Goal: Information Seeking & Learning: Learn about a topic

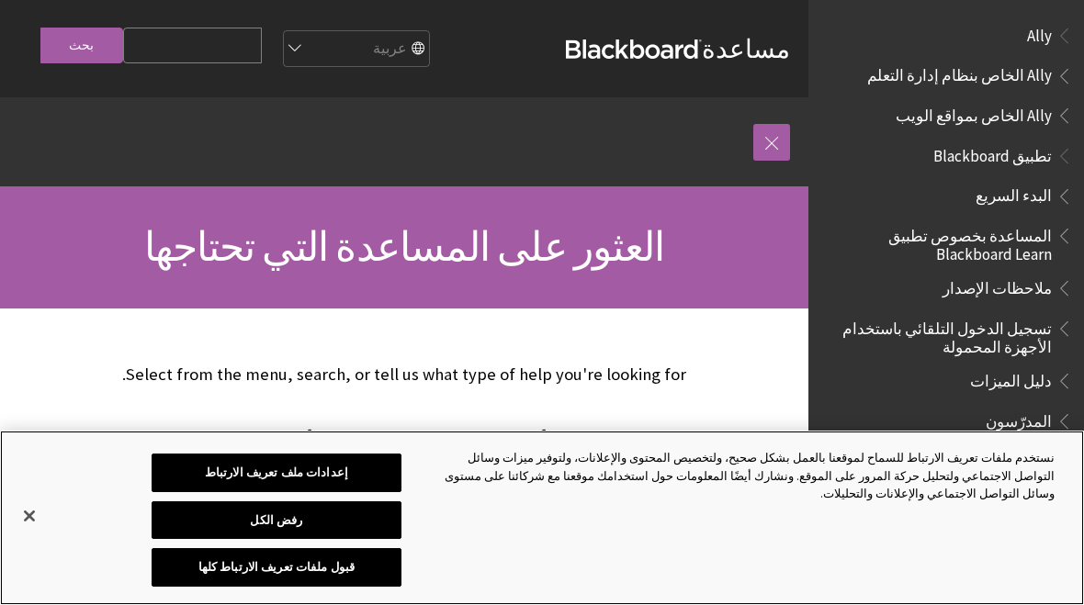
click at [358, 571] on button "قبول ملفات تعريف الارتباط كلها" at bounding box center [276, 567] width 249 height 39
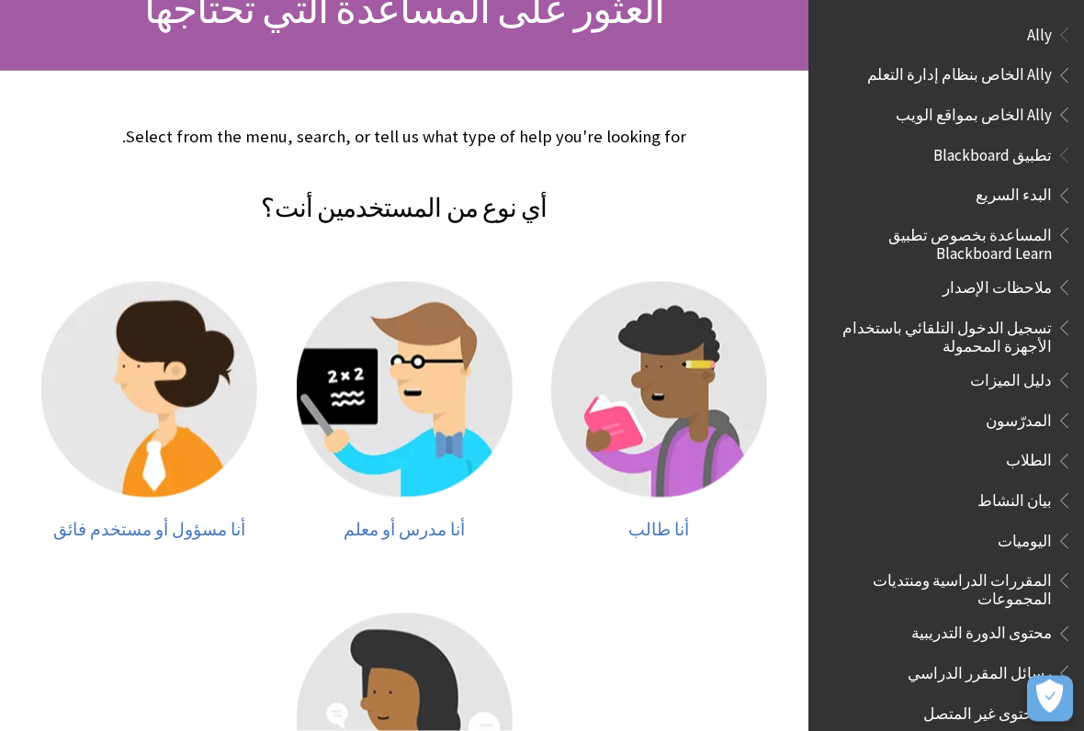
scroll to position [239, 0]
click at [652, 534] on span "أنا طالب" at bounding box center [658, 528] width 61 height 21
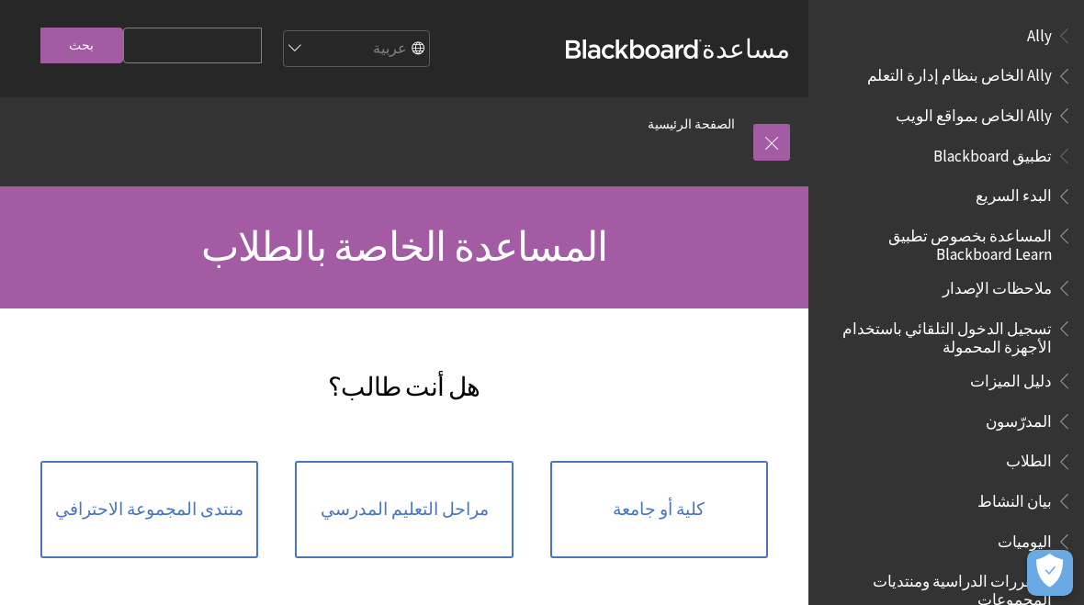
click at [624, 517] on span "كلية أو جامعة" at bounding box center [659, 510] width 92 height 20
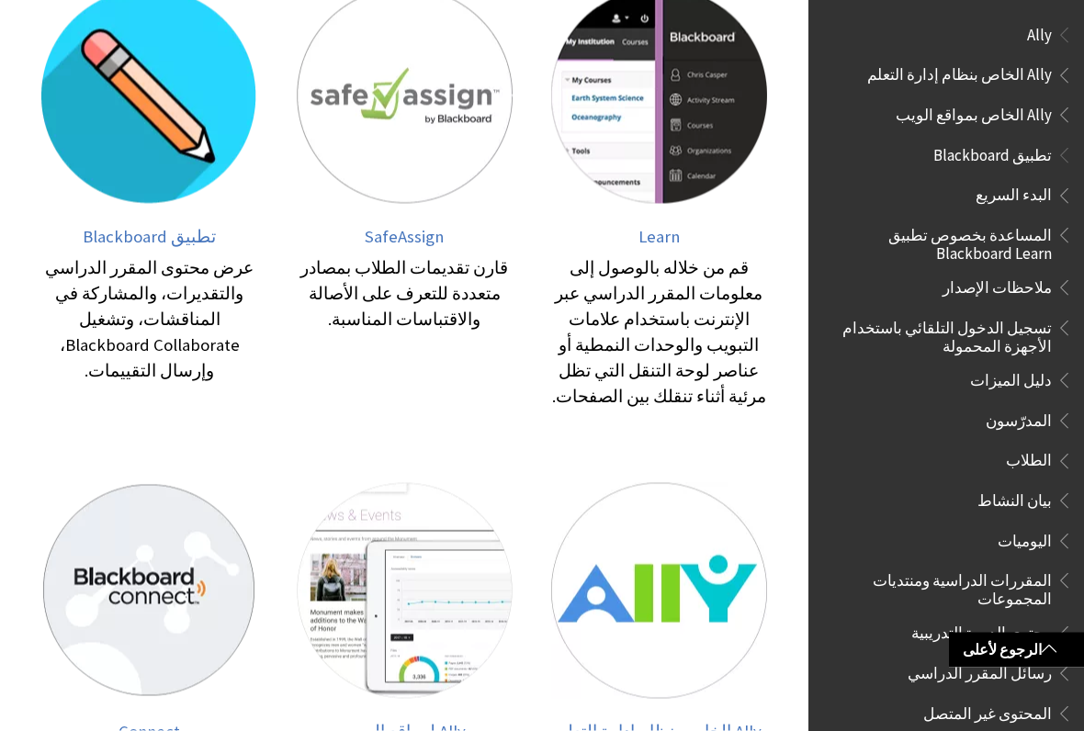
scroll to position [472, 0]
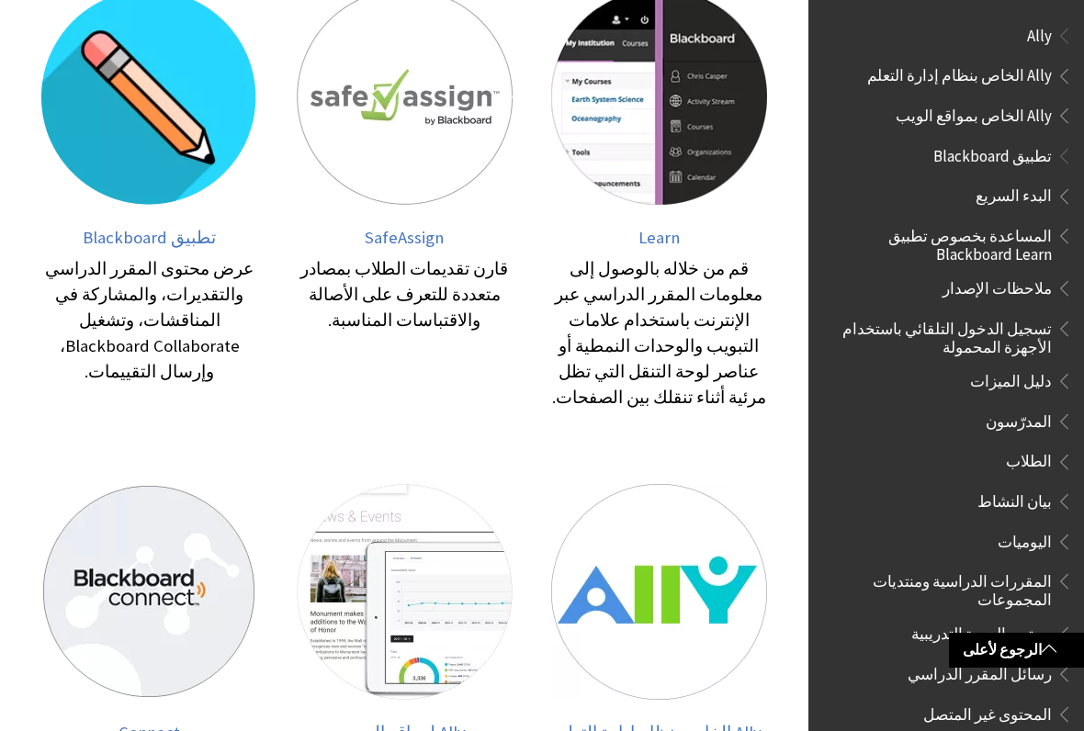
click at [697, 192] on img at bounding box center [659, 97] width 216 height 216
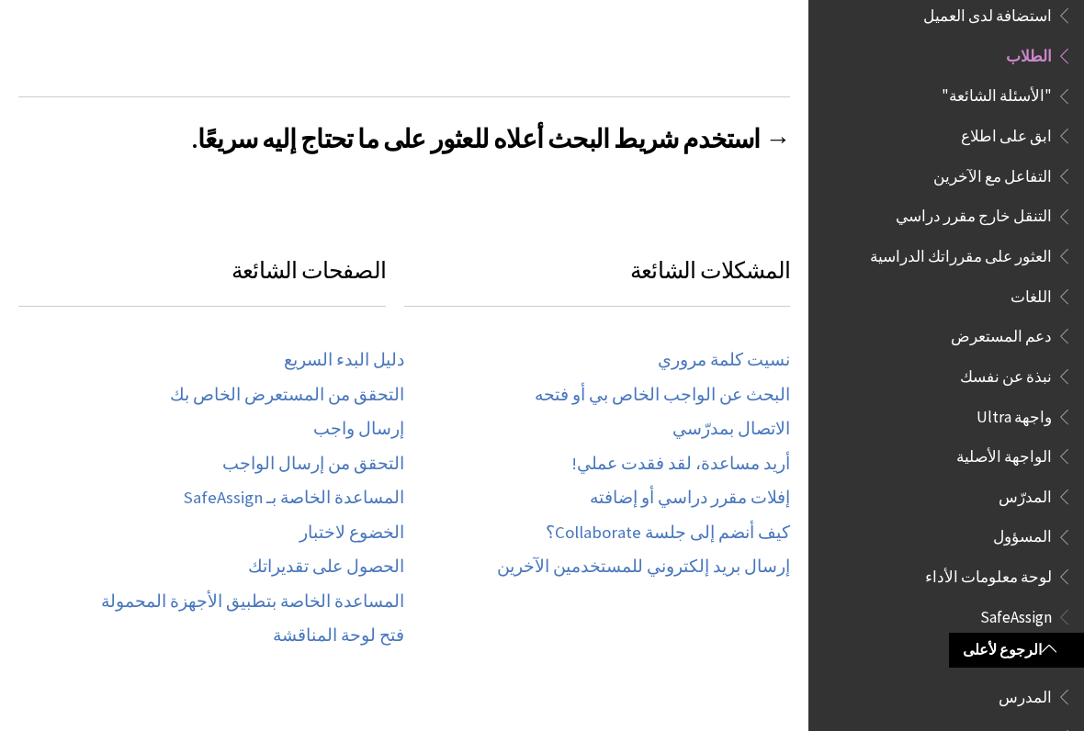
scroll to position [1312, 0]
click at [1063, 642] on span "Book outline for Blackboard SafeAssign" at bounding box center [1061, 653] width 19 height 23
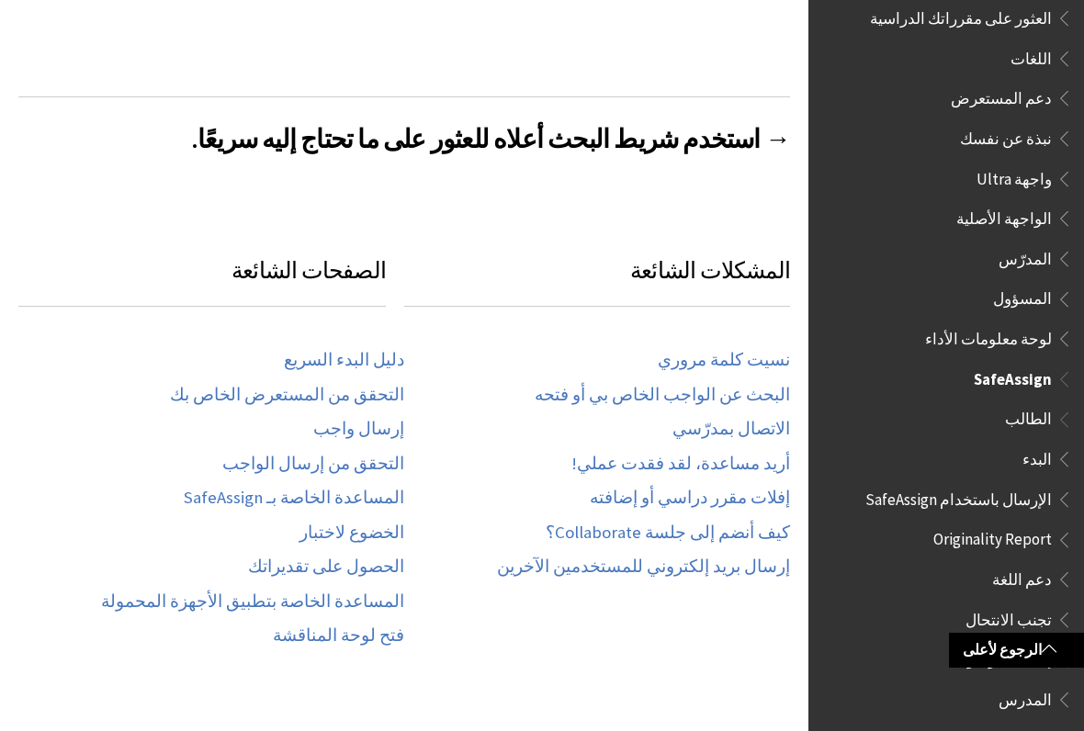
scroll to position [1549, 0]
click at [1059, 646] on span "Book outline for Blackboard SafeAssign" at bounding box center [1061, 657] width 19 height 23
click at [1045, 646] on span "إمكانية الوصول" at bounding box center [1004, 658] width 96 height 25
